Goal: Check status

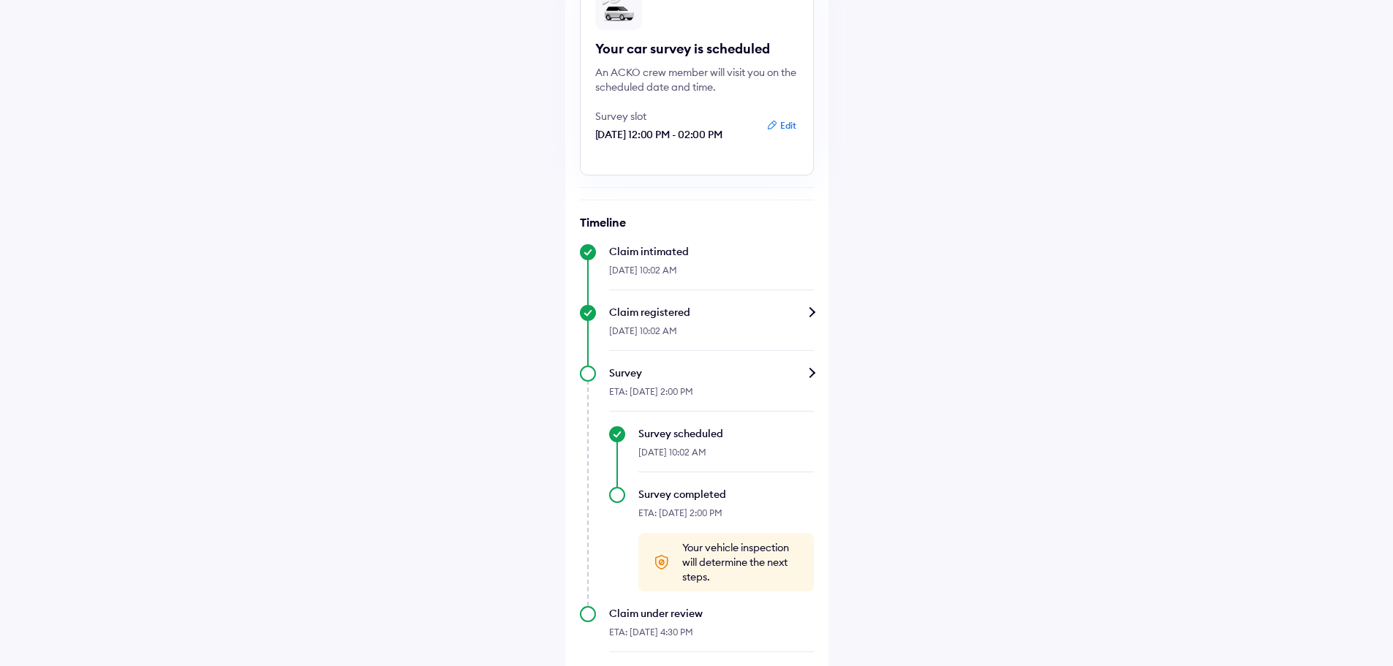
scroll to position [168, 0]
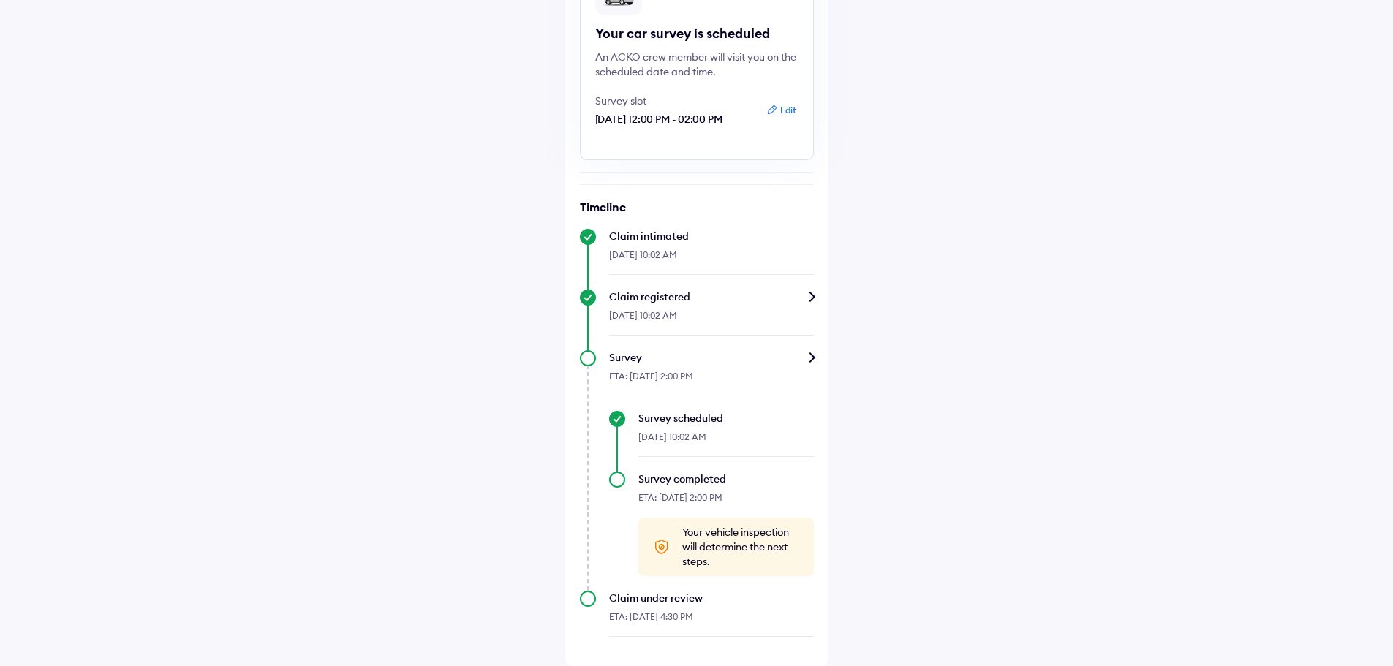
click at [814, 358] on div "Survey" at bounding box center [711, 357] width 205 height 15
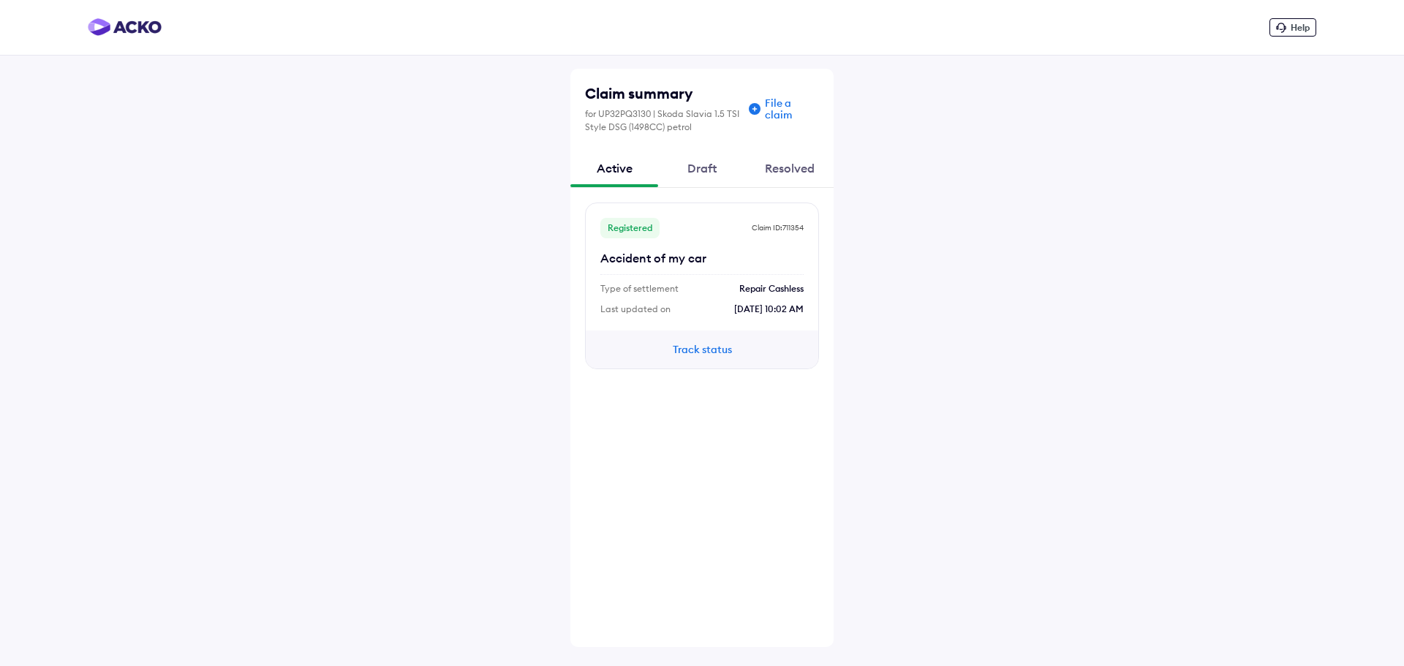
click at [714, 166] on div "Draft" at bounding box center [702, 167] width 88 height 39
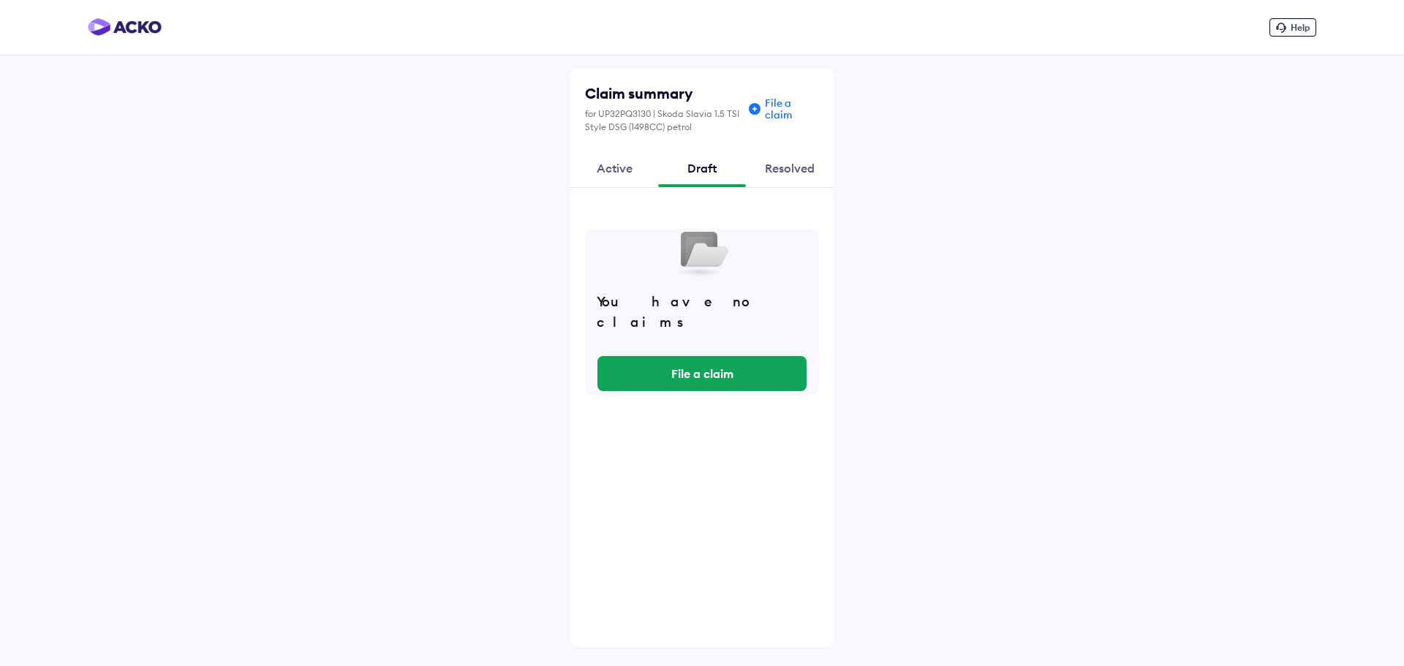
click at [644, 183] on div "Active" at bounding box center [614, 167] width 88 height 39
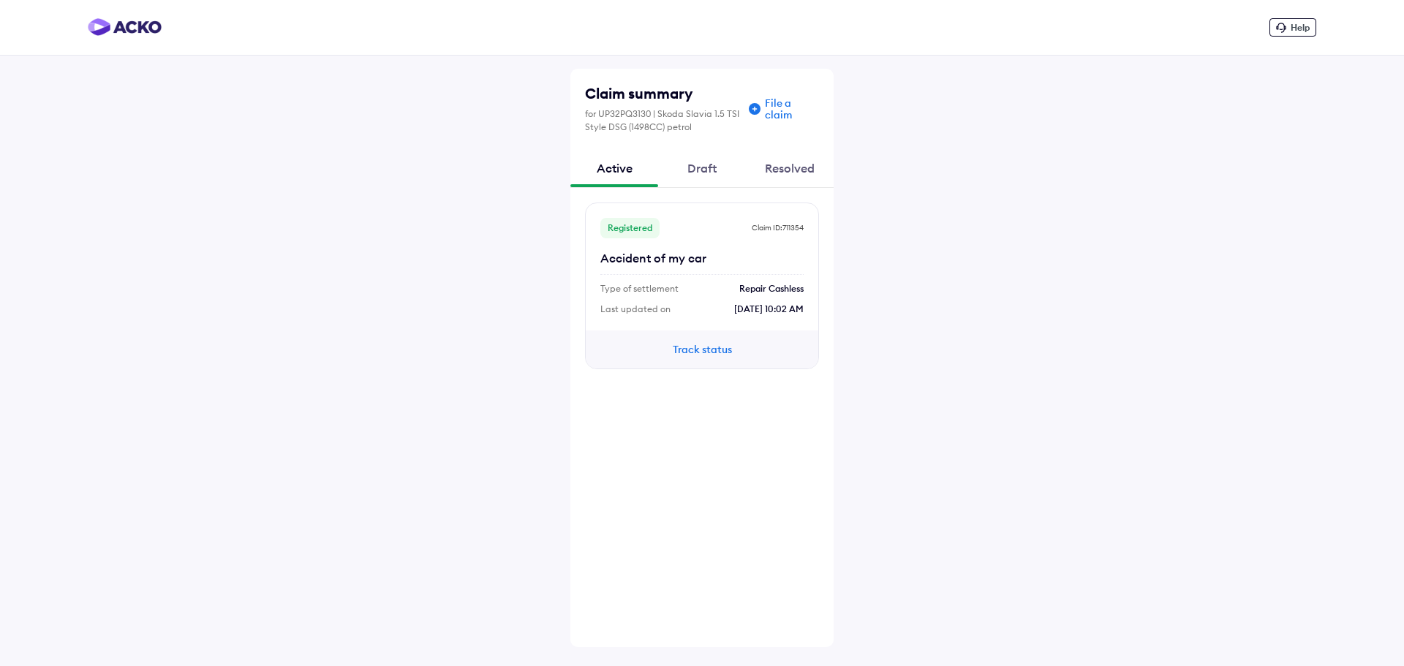
click at [717, 165] on div "Draft" at bounding box center [702, 167] width 88 height 39
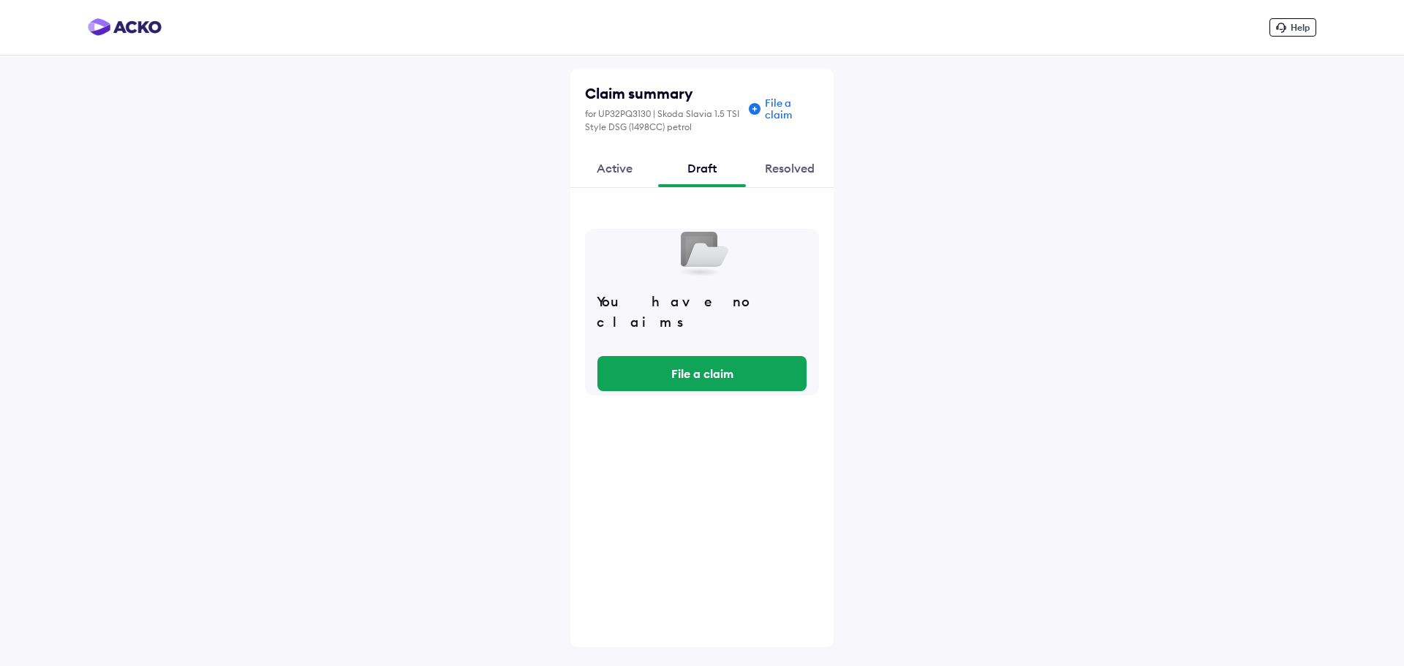
click at [787, 178] on div "Resolved" at bounding box center [790, 167] width 88 height 39
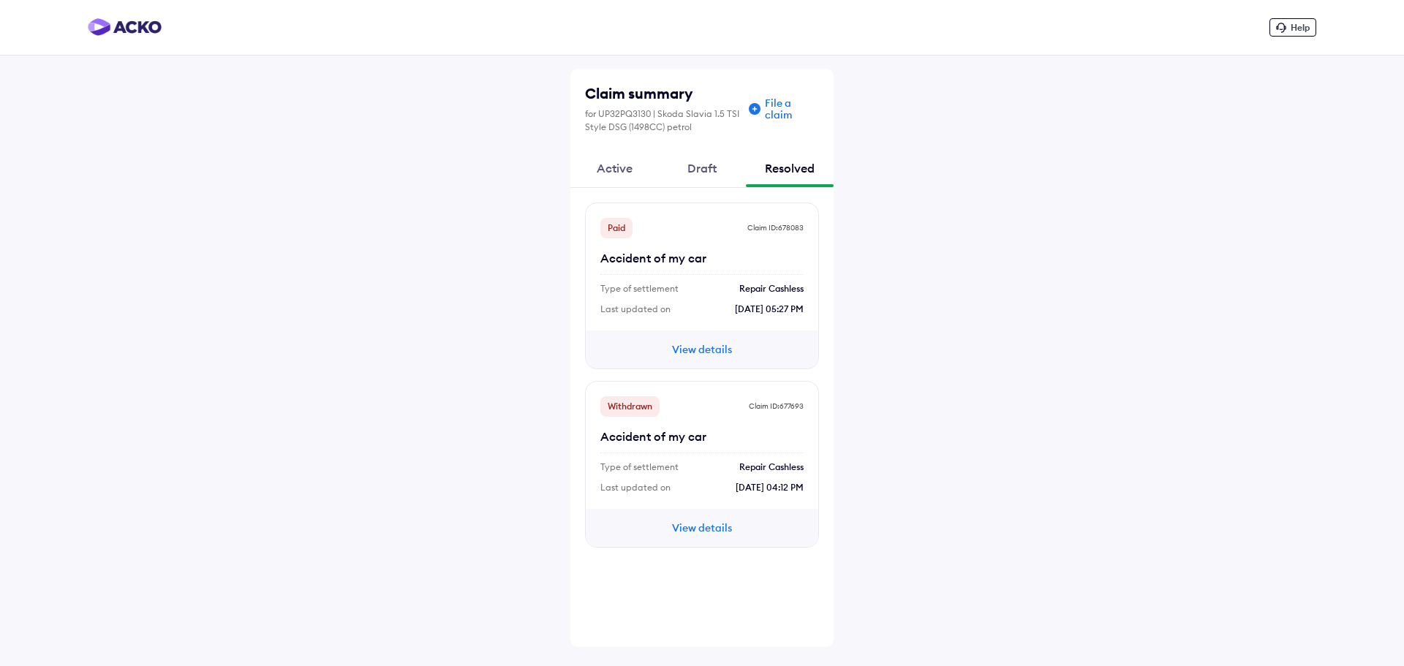
click at [631, 174] on div "Active" at bounding box center [614, 167] width 88 height 39
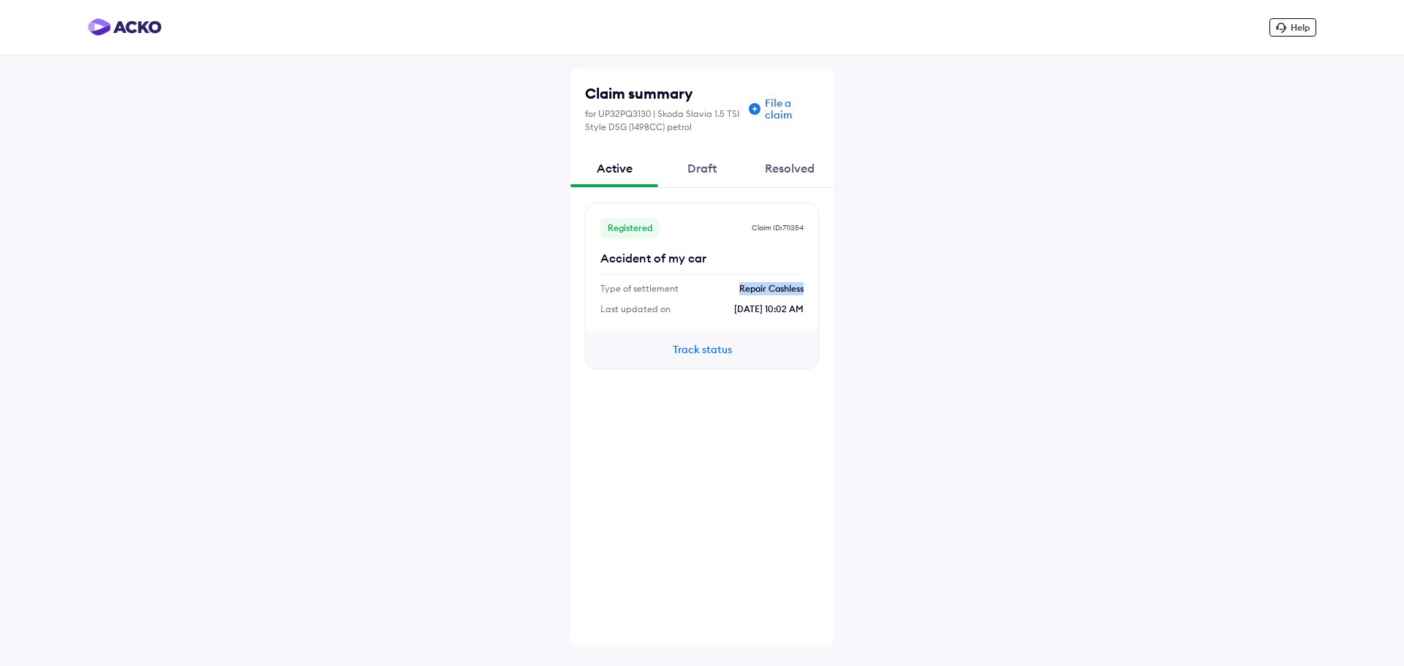
drag, startPoint x: 736, startPoint y: 292, endPoint x: 807, endPoint y: 286, distance: 71.2
click at [807, 286] on div "Registered Claim ID: 711354 Accident of my car Type of settlement Repair Cashle…" at bounding box center [702, 286] width 234 height 167
drag, startPoint x: 727, startPoint y: 315, endPoint x: 816, endPoint y: 311, distance: 88.5
click at [816, 311] on div "Registered Claim ID: 711354 Accident of my car Type of settlement Repair Cashle…" at bounding box center [702, 286] width 234 height 167
click at [813, 311] on div "Registered Claim ID: 711354 Accident of my car Type of settlement Repair Cashle…" at bounding box center [702, 286] width 234 height 167
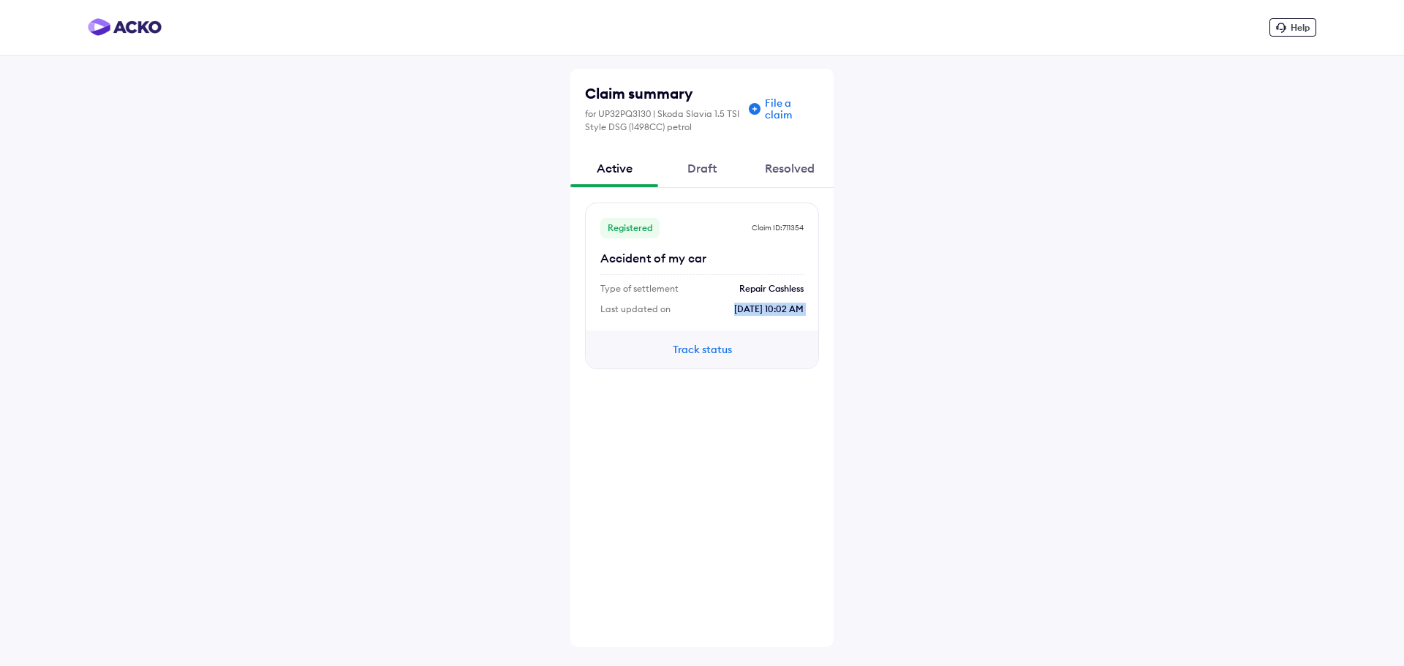
drag, startPoint x: 812, startPoint y: 311, endPoint x: 737, endPoint y: 312, distance: 74.6
click at [737, 312] on div "Registered Claim ID: 711354 Accident of my car Type of settlement Repair Cashle…" at bounding box center [702, 286] width 234 height 167
drag, startPoint x: 741, startPoint y: 292, endPoint x: 815, endPoint y: 286, distance: 74.1
click at [815, 286] on div "Registered Claim ID: 711354 Accident of my car Type of settlement Repair Cashle…" at bounding box center [702, 286] width 234 height 167
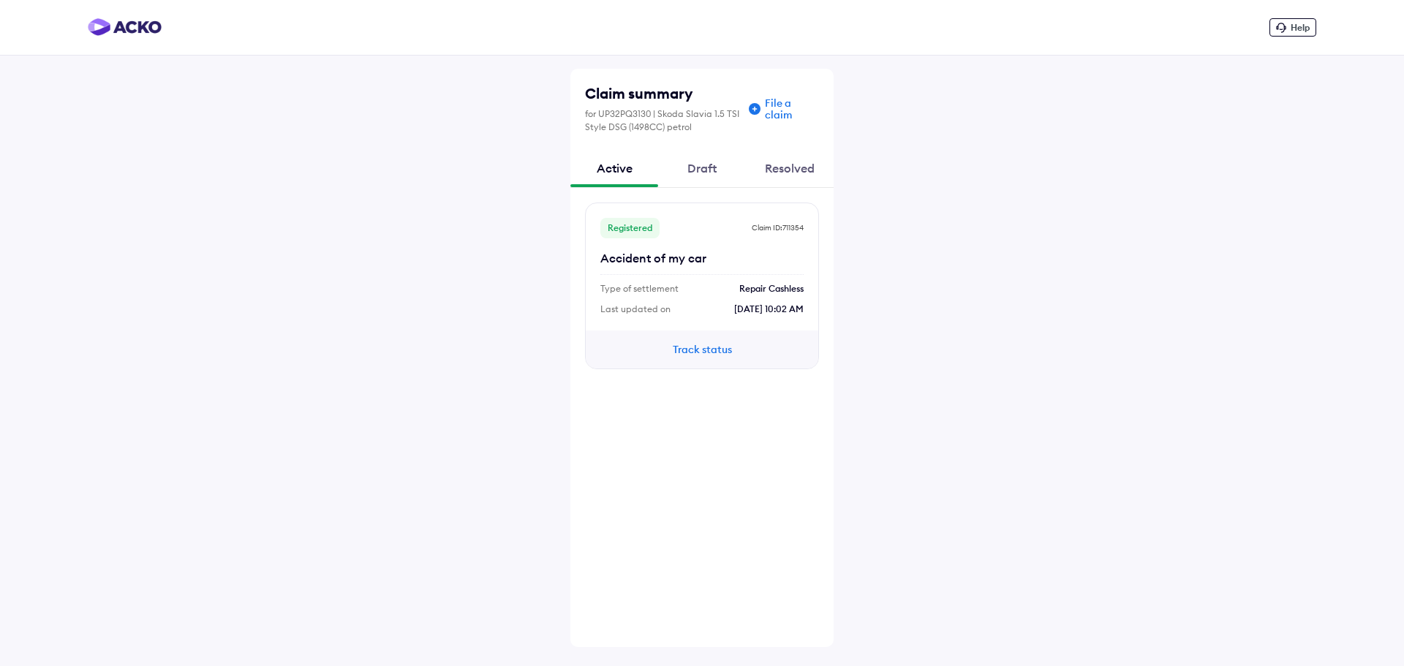
drag, startPoint x: 804, startPoint y: 307, endPoint x: 733, endPoint y: 310, distance: 71.0
click at [733, 310] on div "Registered Claim ID: 711354 Accident of my car Type of settlement Repair Cashle…" at bounding box center [702, 286] width 234 height 167
drag, startPoint x: 738, startPoint y: 292, endPoint x: 809, endPoint y: 287, distance: 71.1
click at [809, 287] on div "Registered Claim ID: 711354 Accident of my car Type of settlement Repair Cashle…" at bounding box center [702, 286] width 234 height 167
drag, startPoint x: 806, startPoint y: 308, endPoint x: 718, endPoint y: 310, distance: 87.8
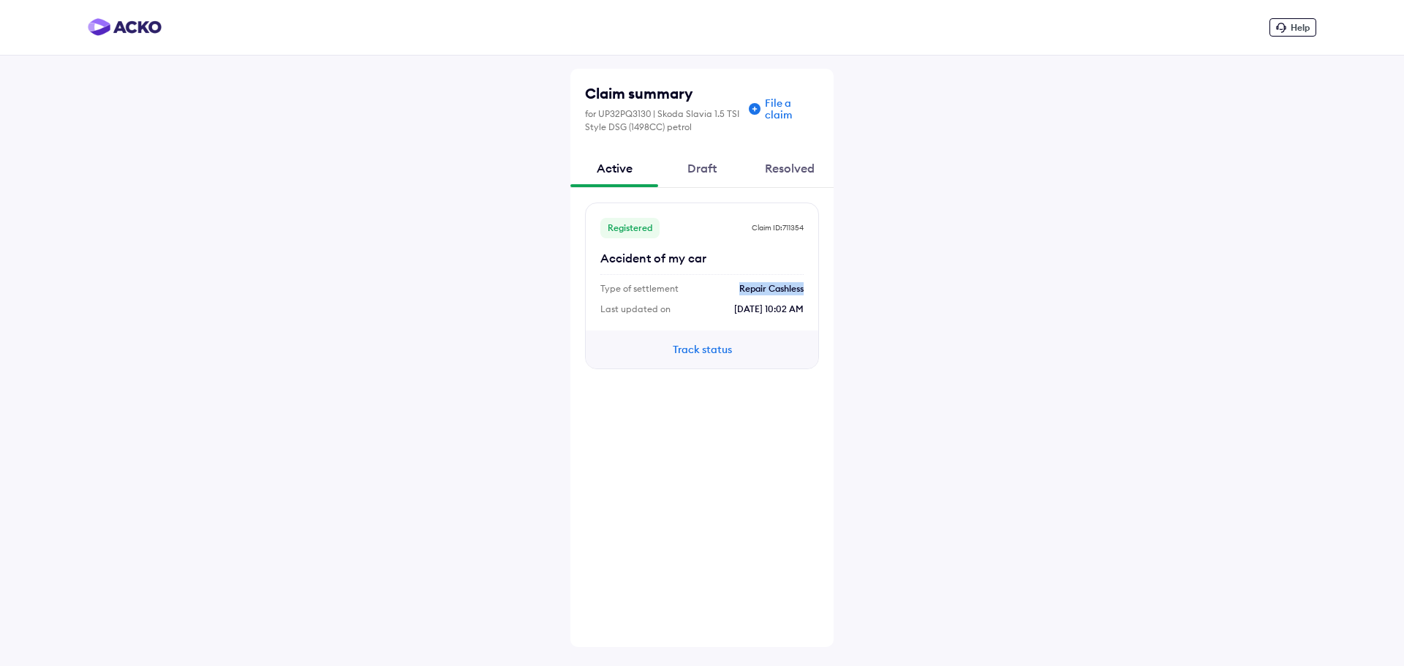
click at [718, 310] on div "Registered Claim ID: 711354 Accident of my car Type of settlement Repair Cashle…" at bounding box center [702, 286] width 234 height 167
drag, startPoint x: 744, startPoint y: 288, endPoint x: 806, endPoint y: 286, distance: 61.5
click at [806, 286] on div "Registered Claim ID: 711354 Accident of my car Type of settlement Repair Cashle…" at bounding box center [702, 286] width 234 height 167
drag, startPoint x: 809, startPoint y: 309, endPoint x: 722, endPoint y: 312, distance: 87.1
click at [722, 312] on div "Registered Claim ID: 711354 Accident of my car Type of settlement Repair Cashle…" at bounding box center [702, 286] width 234 height 167
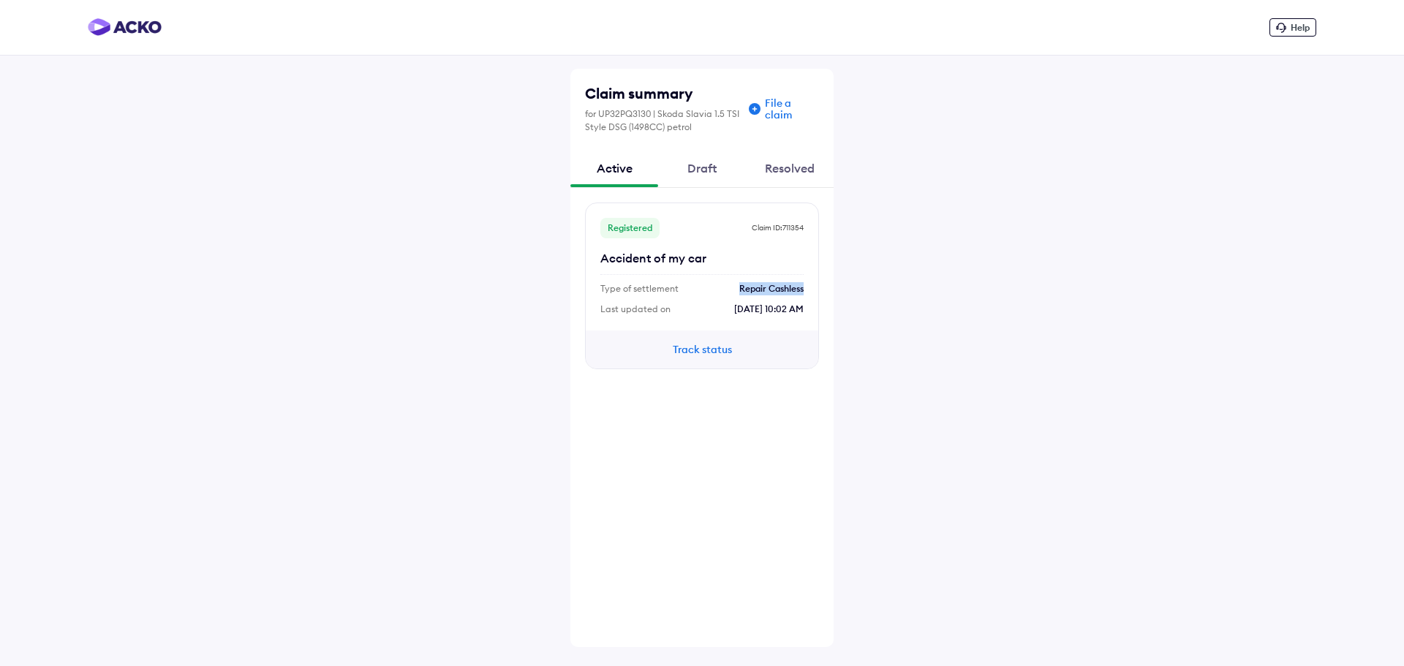
drag, startPoint x: 740, startPoint y: 290, endPoint x: 811, endPoint y: 287, distance: 71.0
click at [812, 287] on div "Registered Claim ID: 711354 Accident of my car Type of settlement Repair Cashle…" at bounding box center [702, 286] width 234 height 167
drag, startPoint x: 725, startPoint y: 311, endPoint x: 810, endPoint y: 309, distance: 85.6
click at [810, 309] on div "Registered Claim ID: 711354 Accident of my car Type of settlement Repair Cashle…" at bounding box center [702, 286] width 234 height 167
click at [689, 354] on button "Track status" at bounding box center [702, 349] width 88 height 16
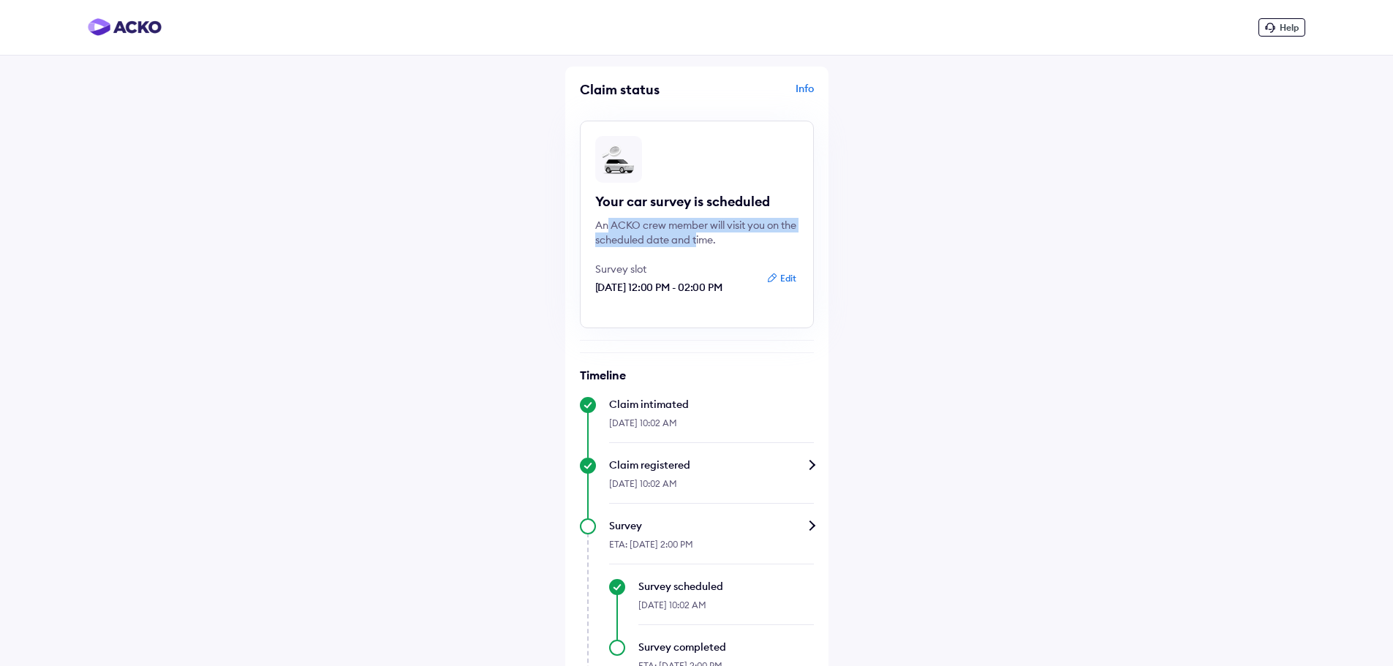
drag, startPoint x: 607, startPoint y: 230, endPoint x: 716, endPoint y: 237, distance: 109.1
click at [716, 237] on div "An ACKO crew member will visit you on the scheduled date and time." at bounding box center [696, 232] width 203 height 29
